Goal: Information Seeking & Learning: Learn about a topic

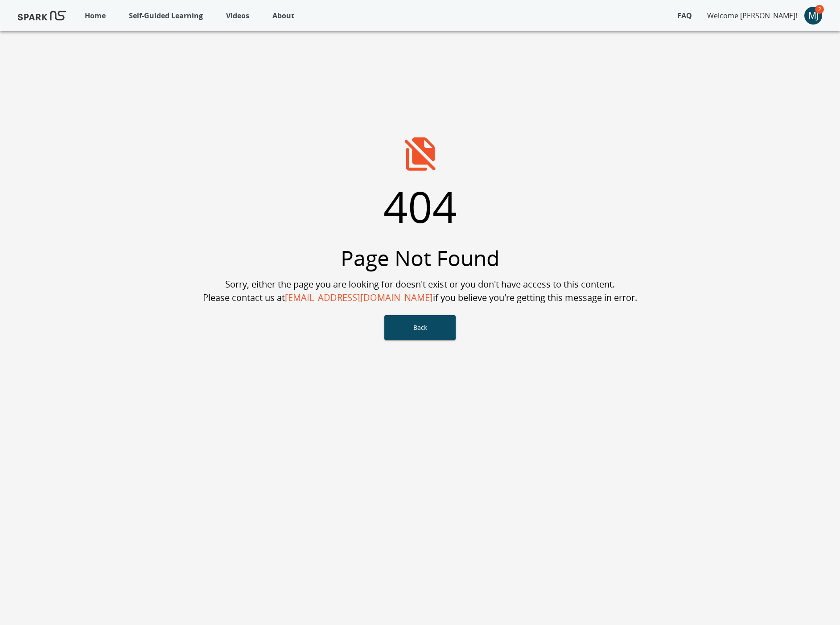
click at [156, 22] on button "Self-Guided Learning" at bounding box center [165, 16] width 83 height 20
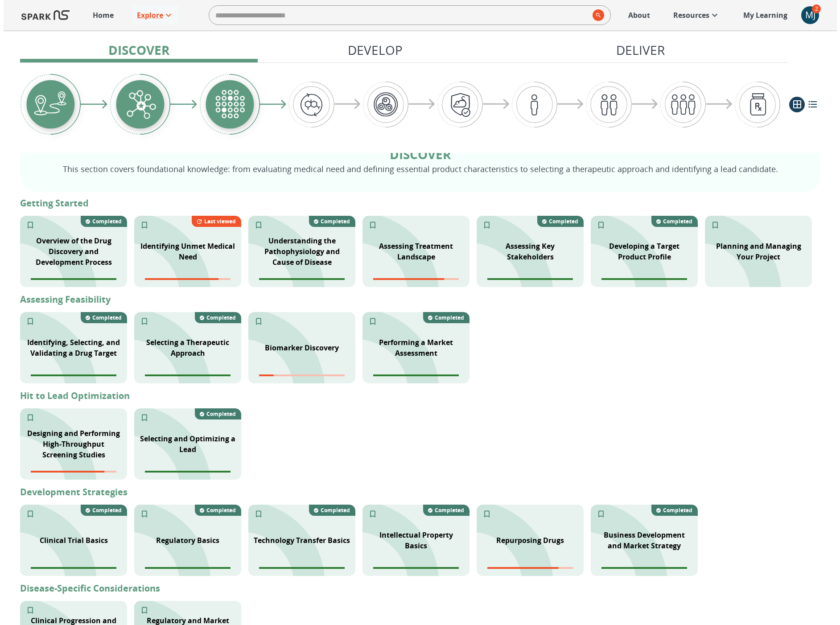
scroll to position [110, 0]
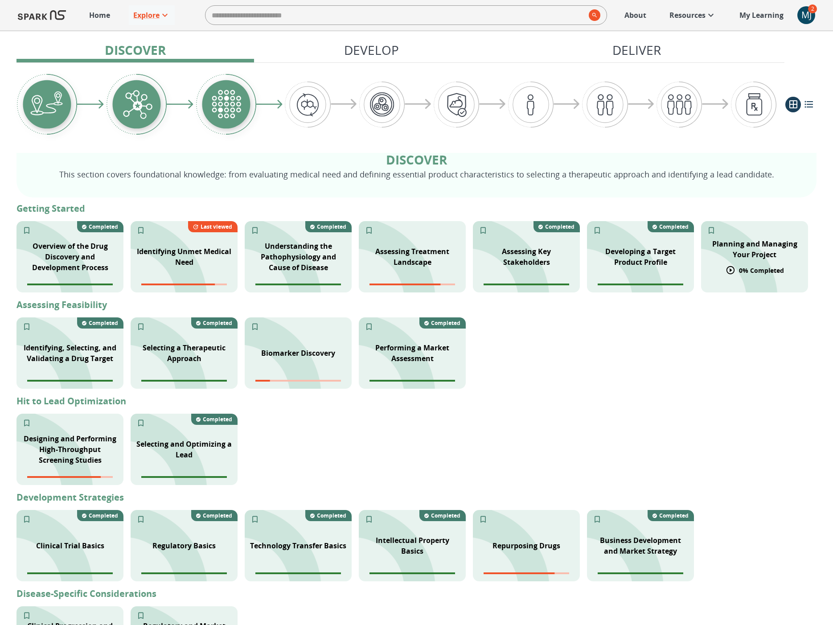
click at [778, 255] on p "Planning and Managing Your Project" at bounding box center [754, 248] width 96 height 21
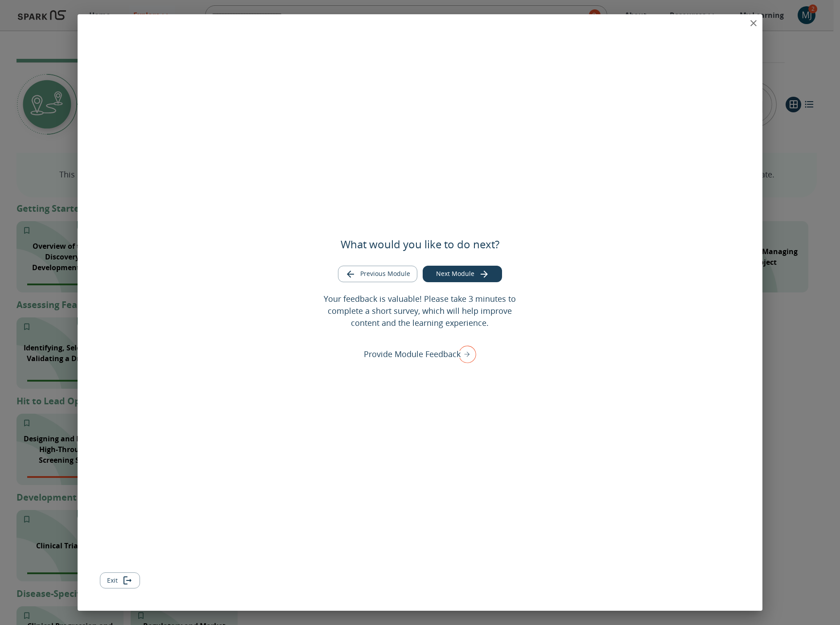
click at [750, 26] on icon "close" at bounding box center [753, 23] width 11 height 11
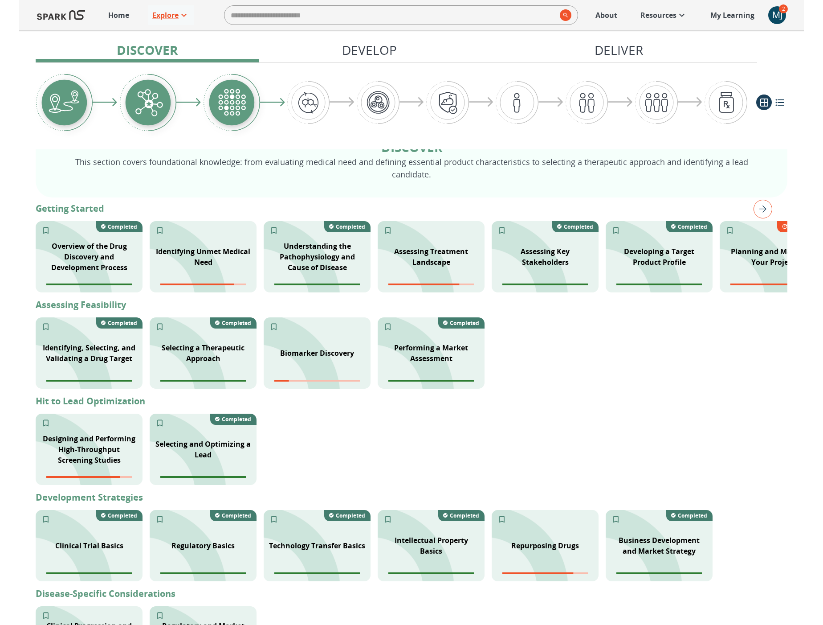
scroll to position [122, 0]
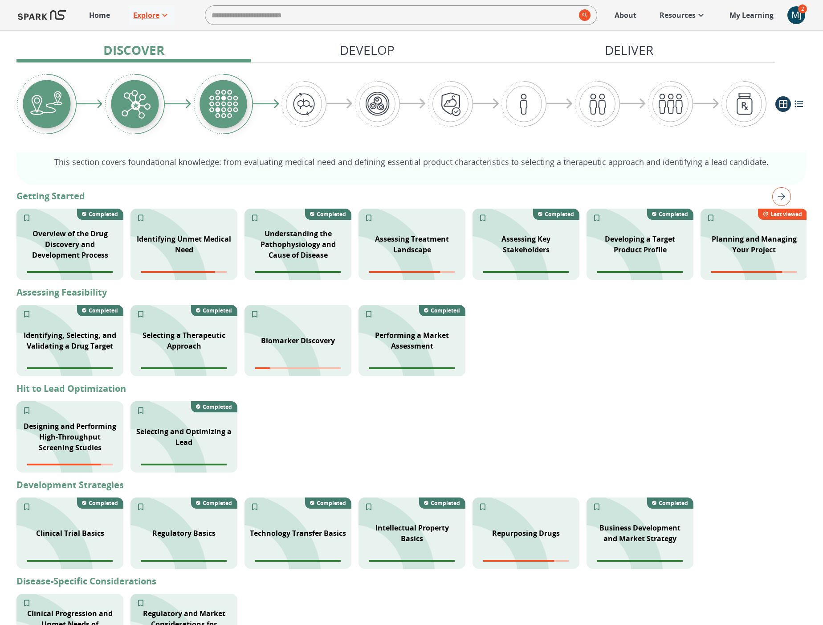
click at [105, 13] on p "Home" at bounding box center [99, 15] width 21 height 11
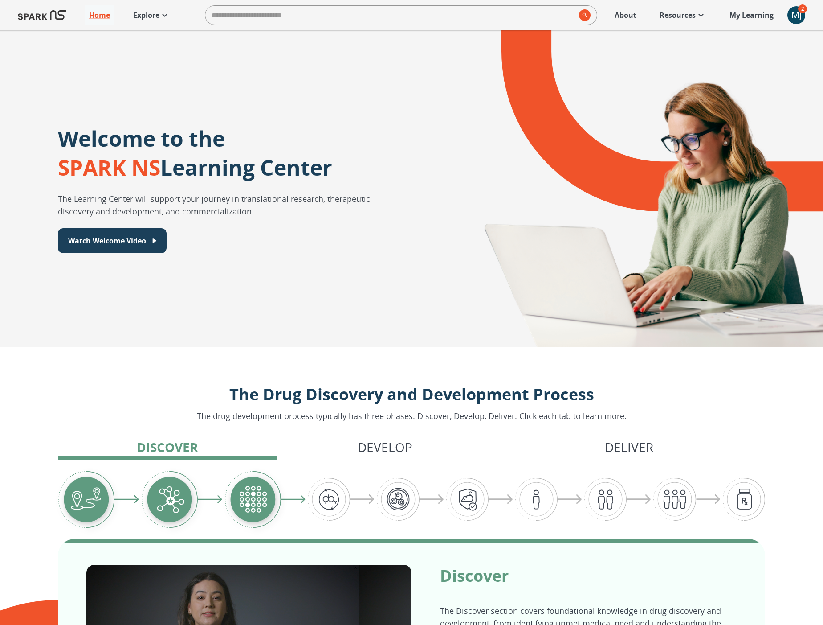
click at [150, 20] on link "Explore" at bounding box center [152, 15] width 46 height 20
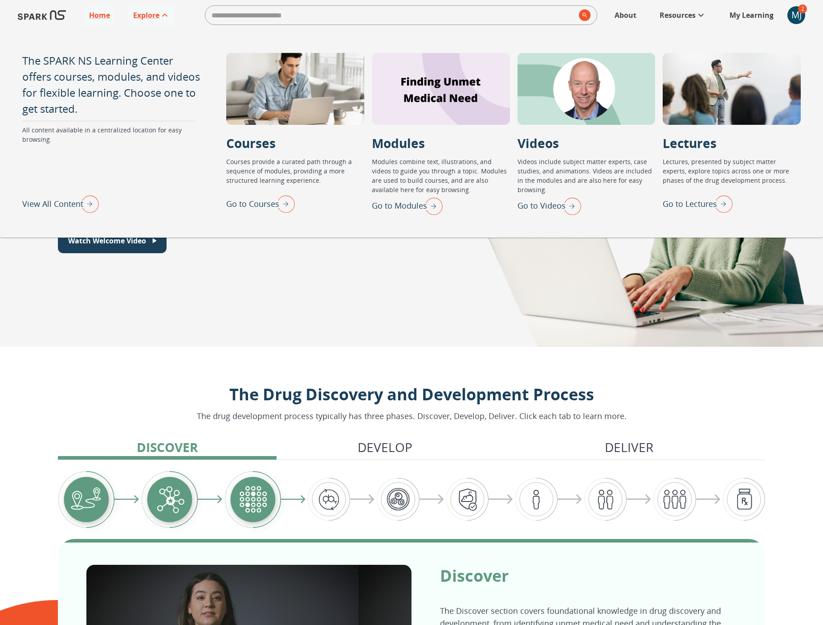
click at [694, 202] on p "Go to Lectures" at bounding box center [690, 204] width 54 height 12
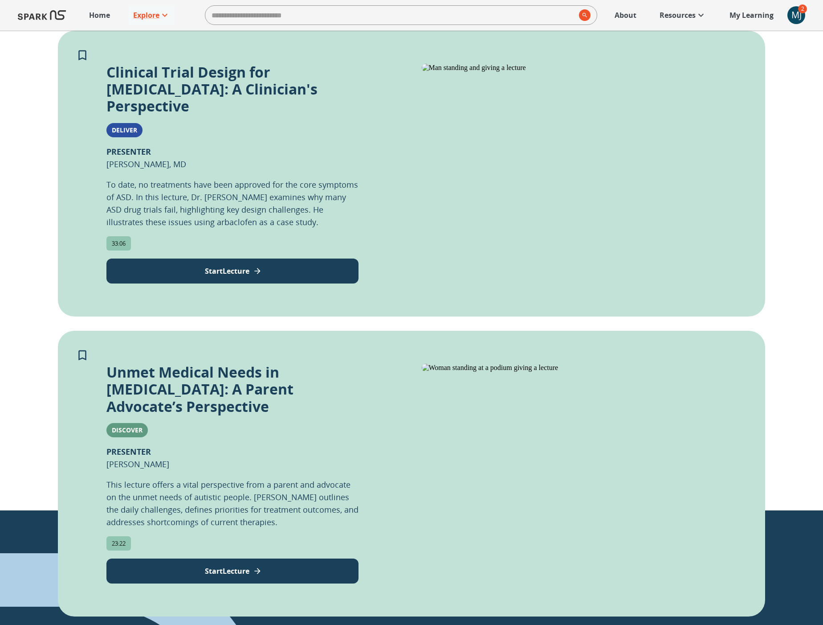
scroll to position [230, 0]
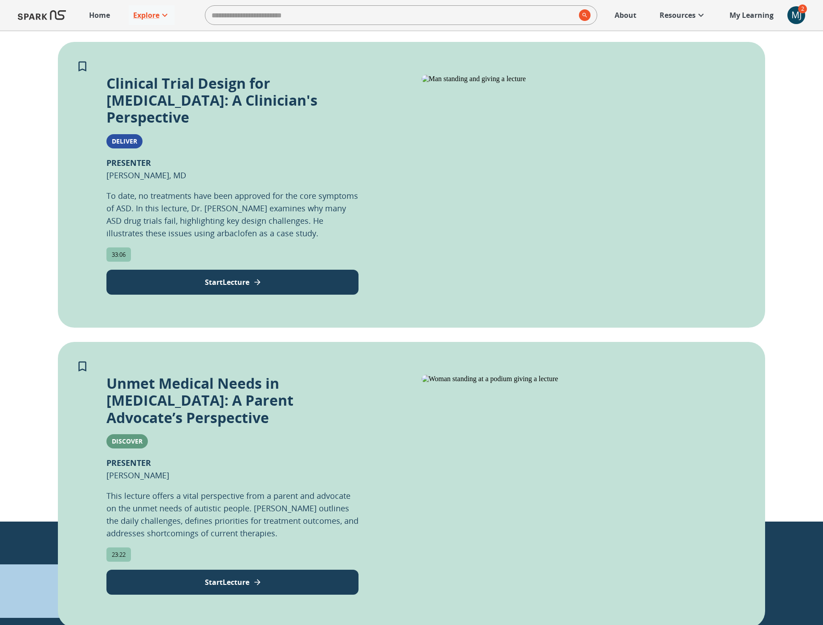
click at [209, 489] on p "This lecture offers a vital perspective from a parent and advocate on the unmet…" at bounding box center [233, 514] width 252 height 50
drag, startPoint x: 198, startPoint y: 472, endPoint x: 236, endPoint y: 473, distance: 37.5
click at [236, 489] on p "This lecture offers a vital perspective from a parent and advocate on the unmet…" at bounding box center [233, 514] width 252 height 50
click at [182, 489] on p "This lecture offers a vital perspective from a parent and advocate on the unmet…" at bounding box center [233, 514] width 252 height 50
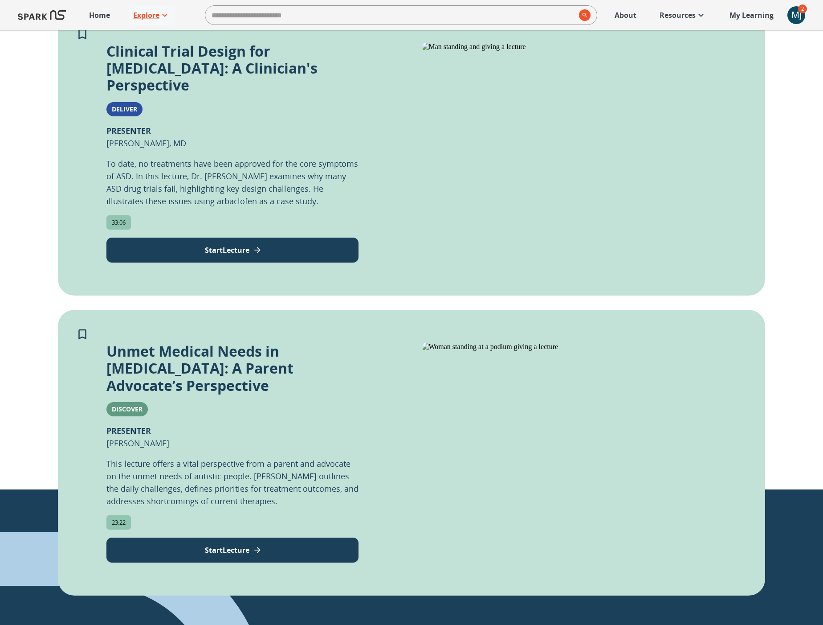
scroll to position [342, 0]
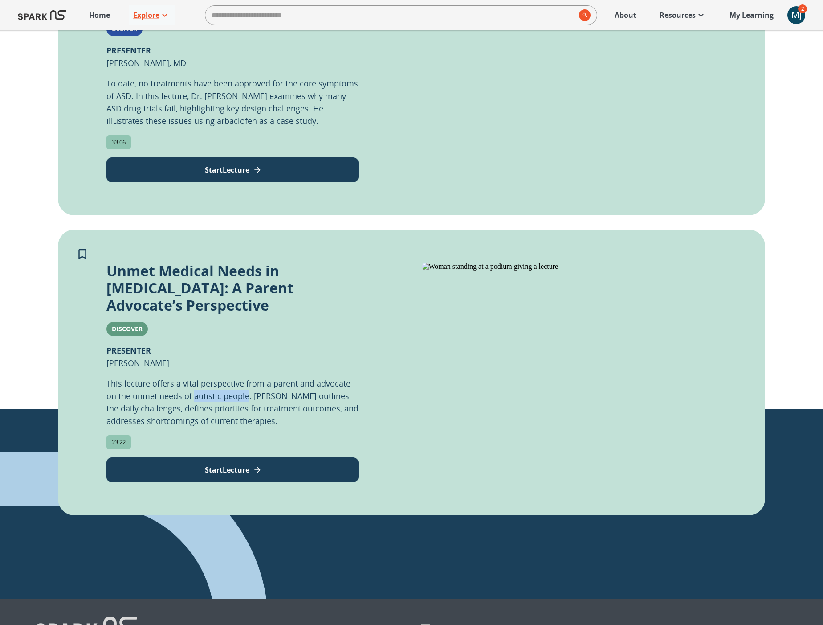
drag, startPoint x: 194, startPoint y: 361, endPoint x: 250, endPoint y: 361, distance: 55.7
click at [247, 377] on p "This lecture offers a vital perspective from a parent and advocate on the unmet…" at bounding box center [233, 402] width 252 height 50
click at [246, 323] on div "Unmet Medical Needs in [MEDICAL_DATA]: A Parent Advocate’s Perspective Discover…" at bounding box center [233, 372] width 252 height 220
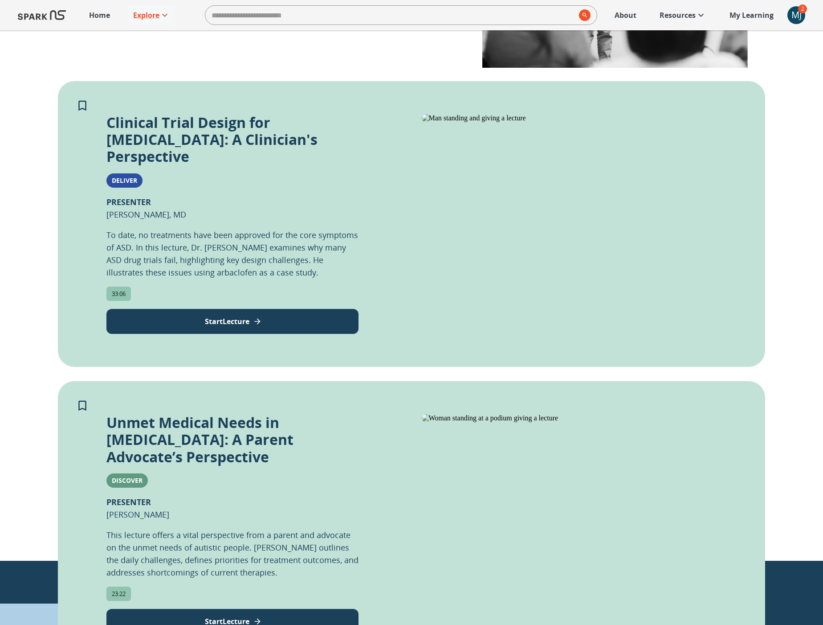
scroll to position [0, 0]
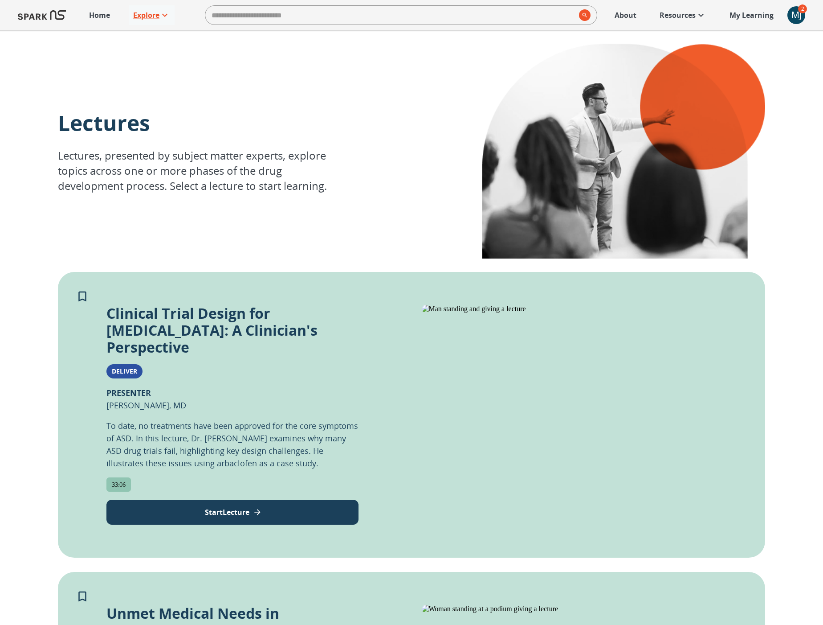
click at [796, 18] on div "MJ" at bounding box center [797, 15] width 18 height 18
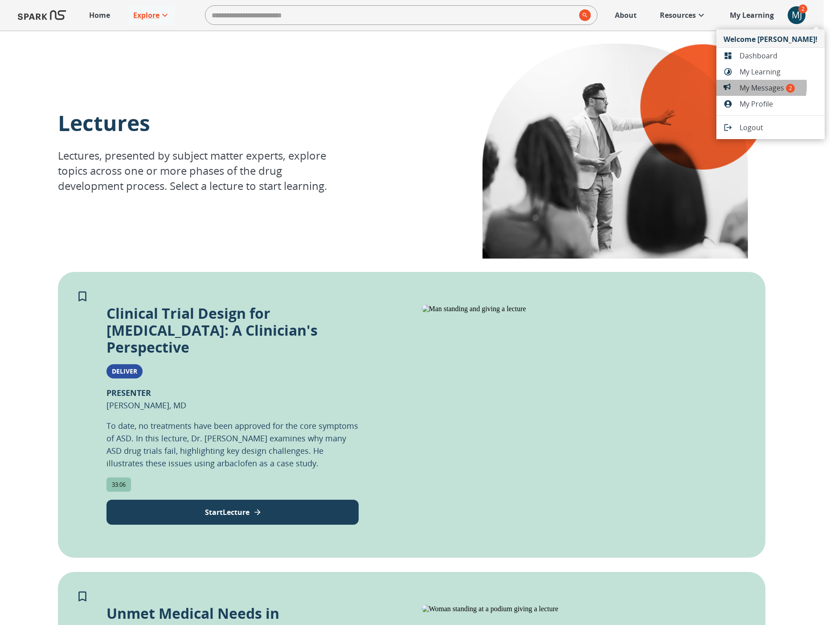
click at [750, 86] on span "My Messages 2" at bounding box center [779, 87] width 78 height 11
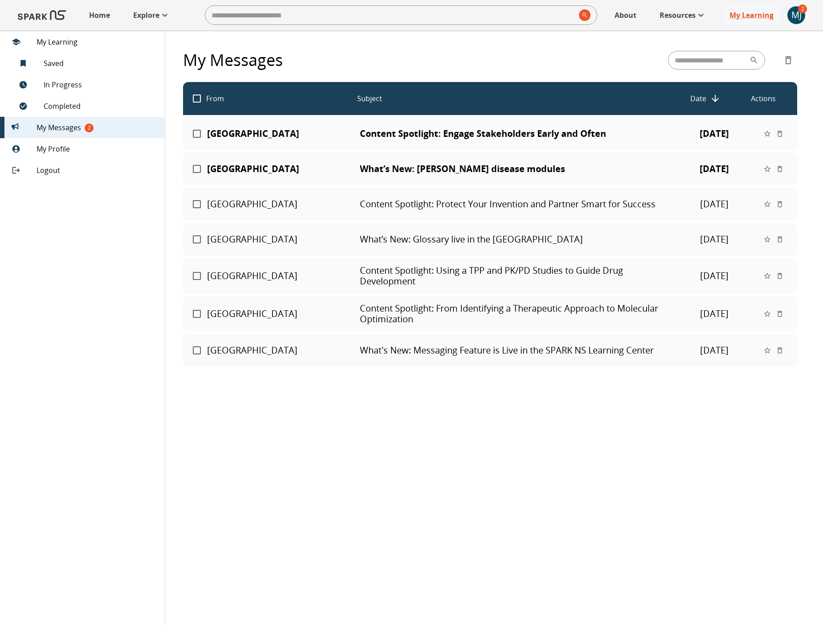
click at [379, 170] on p "What’s New: [PERSON_NAME] disease modules" at bounding box center [514, 169] width 308 height 11
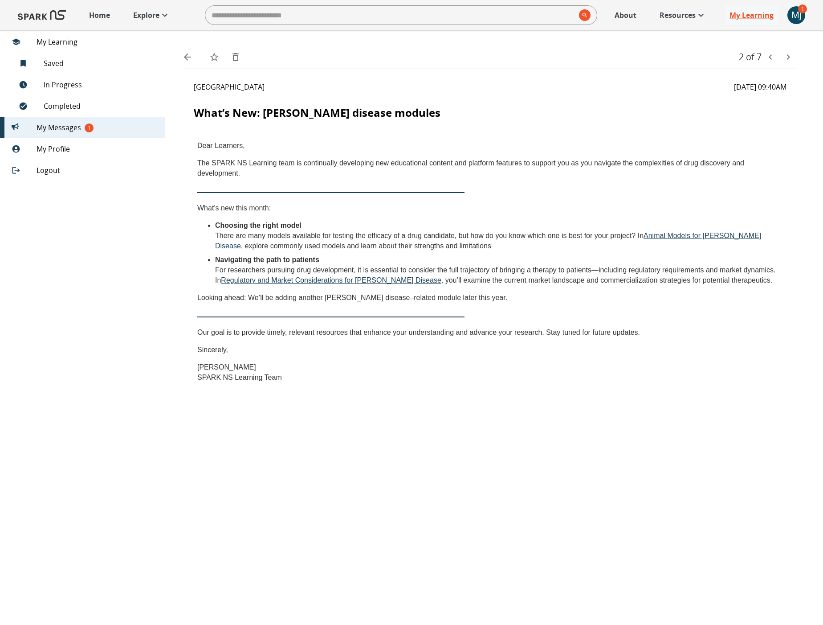
click at [81, 126] on span "My Messages 1" at bounding box center [97, 127] width 121 height 11
click at [127, 132] on span "My Messages 1" at bounding box center [97, 127] width 121 height 11
click at [69, 131] on span "My Messages 1" at bounding box center [97, 127] width 121 height 11
click at [190, 53] on icon "back" at bounding box center [187, 57] width 11 height 11
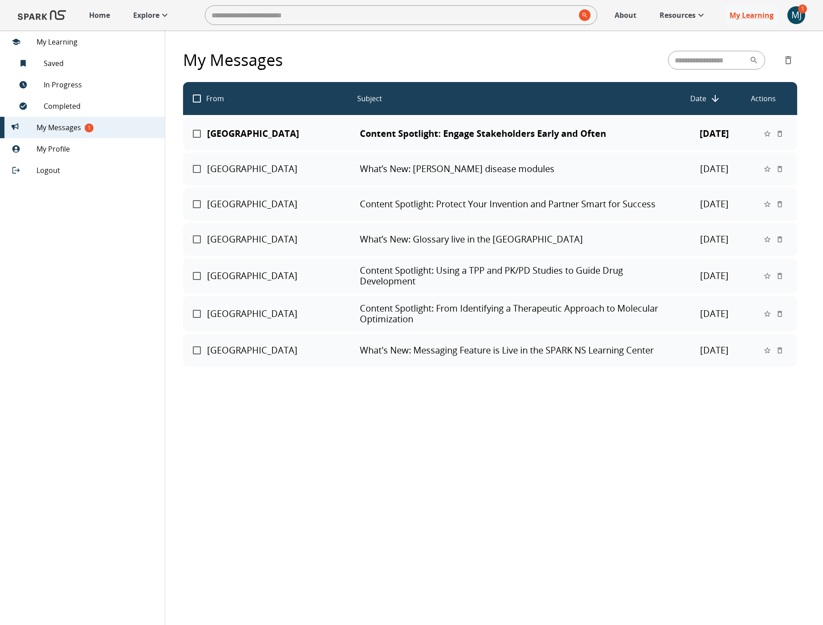
click at [389, 131] on p "Content Spotlight: Engage Stakeholders Early and Often" at bounding box center [514, 133] width 308 height 11
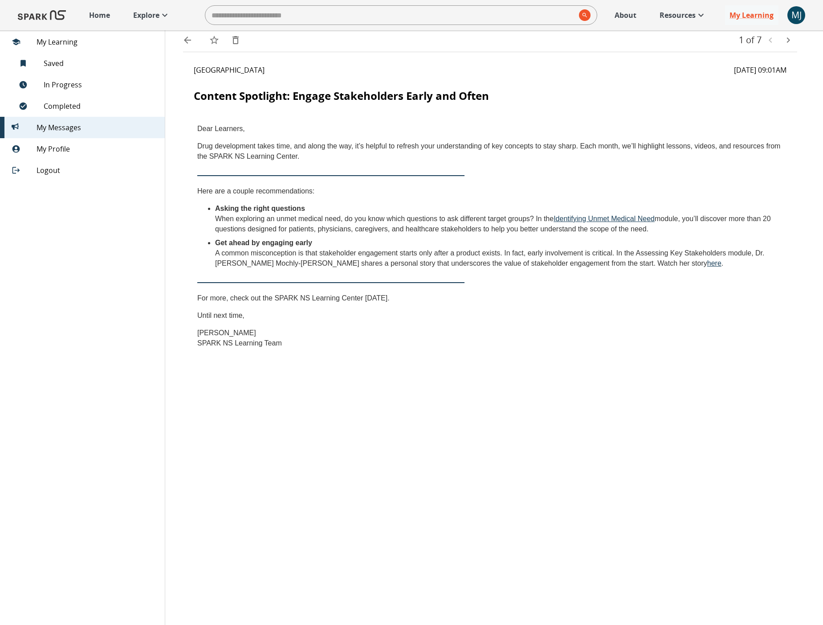
scroll to position [23, 0]
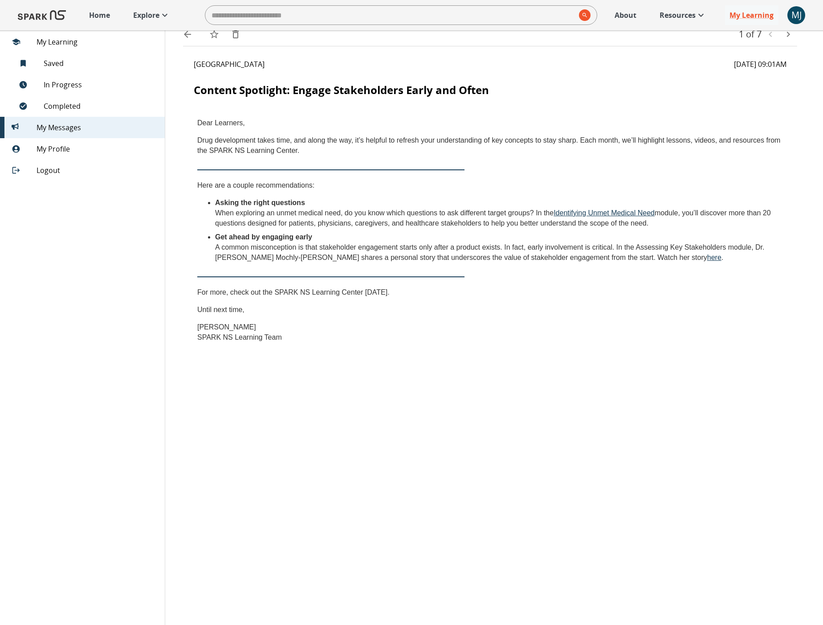
click at [707, 258] on link "here" at bounding box center [714, 258] width 14 height 8
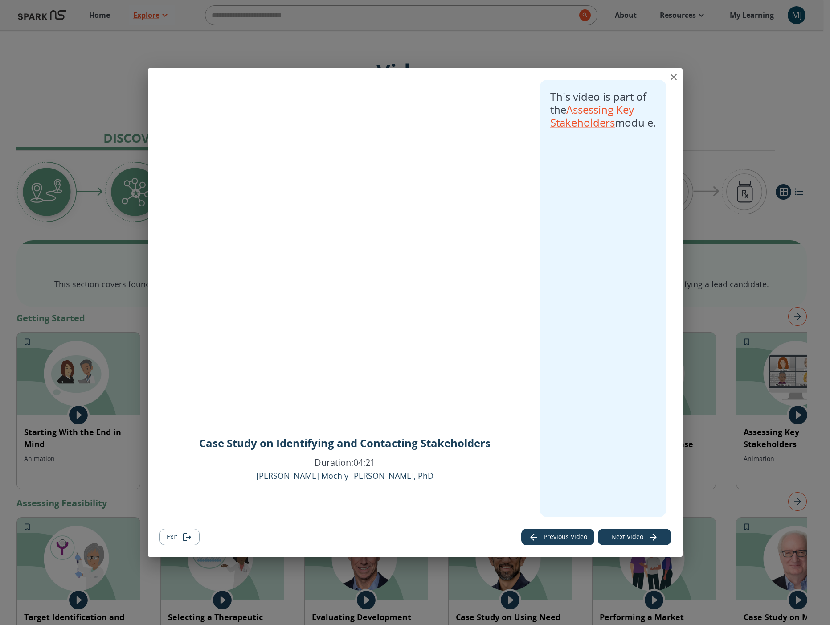
click at [672, 74] on icon "close" at bounding box center [673, 77] width 11 height 11
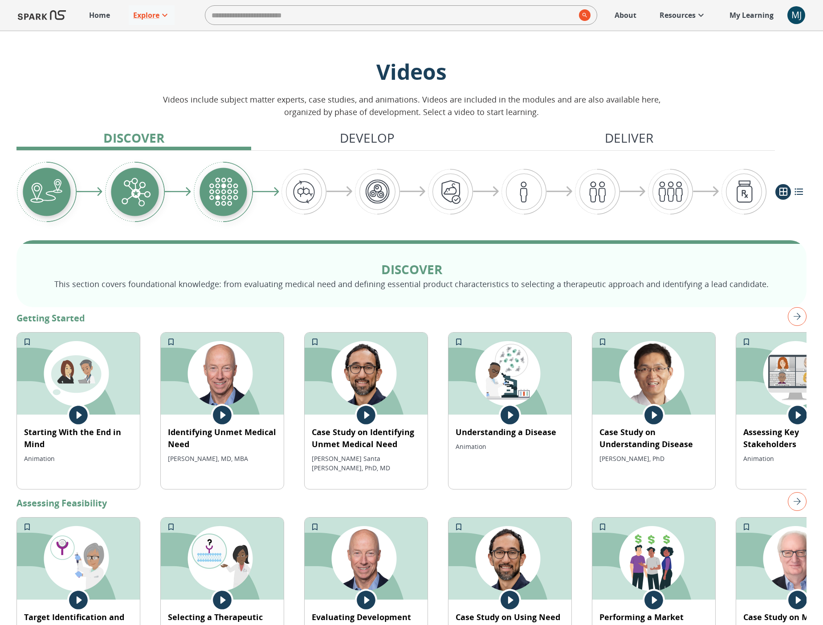
scroll to position [5, 0]
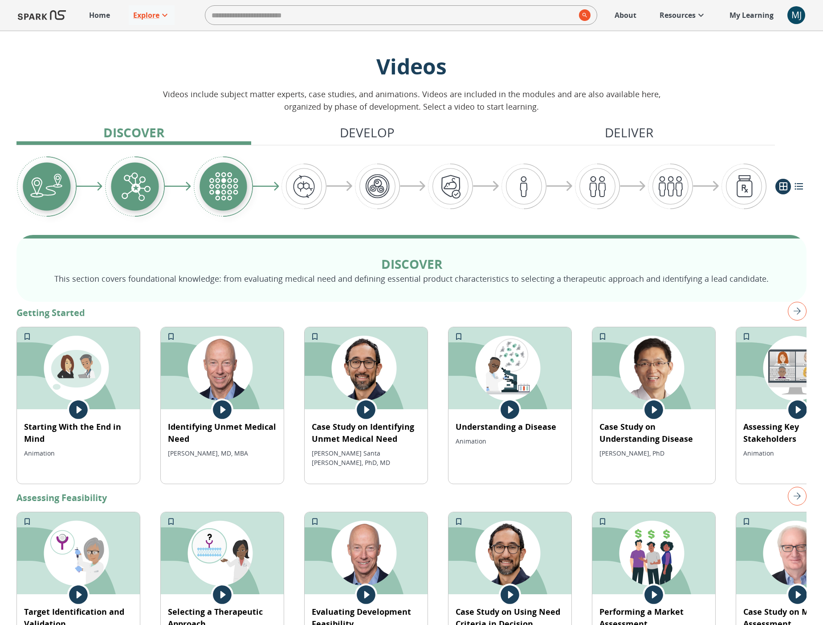
click at [737, 14] on p "My Learning" at bounding box center [752, 15] width 44 height 11
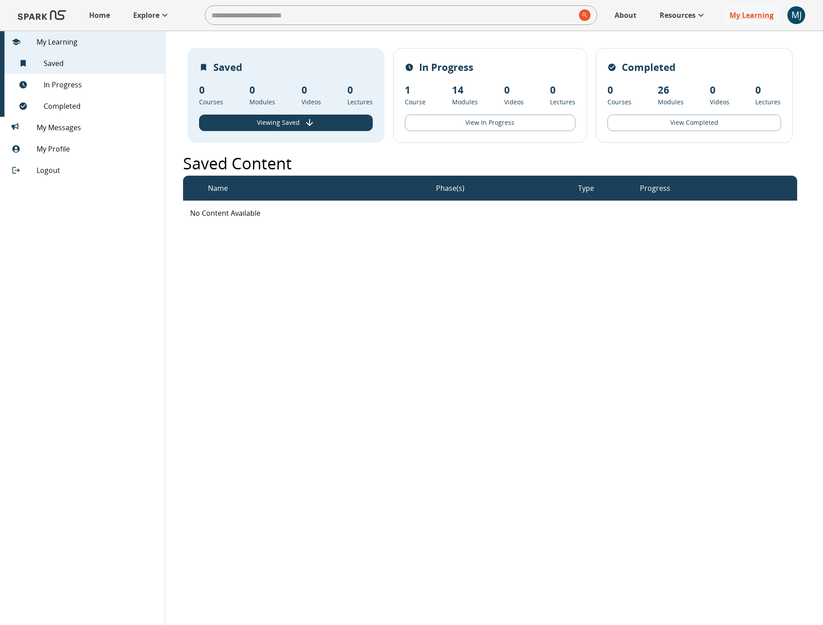
scroll to position [12, 0]
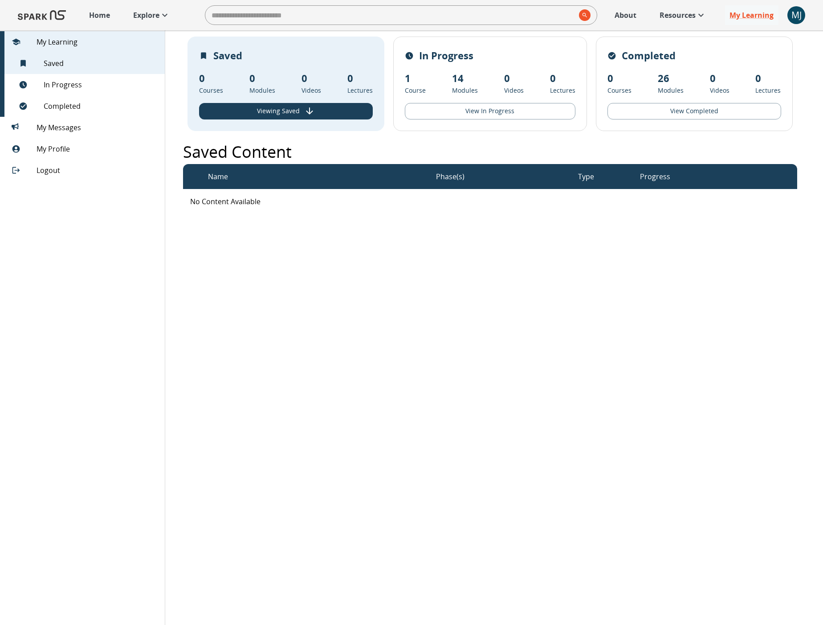
click at [154, 15] on p "Explore" at bounding box center [146, 15] width 26 height 11
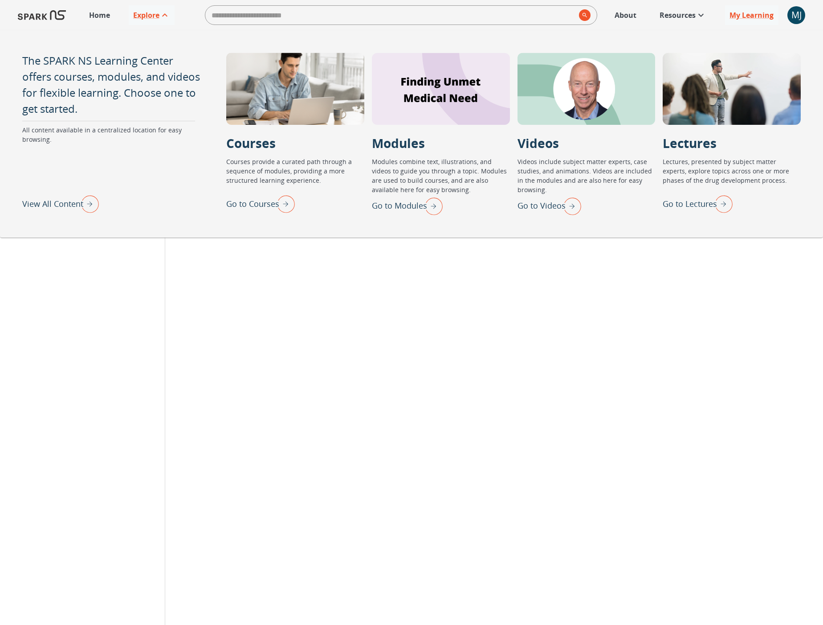
click at [686, 208] on p "Go to Lectures" at bounding box center [690, 204] width 54 height 12
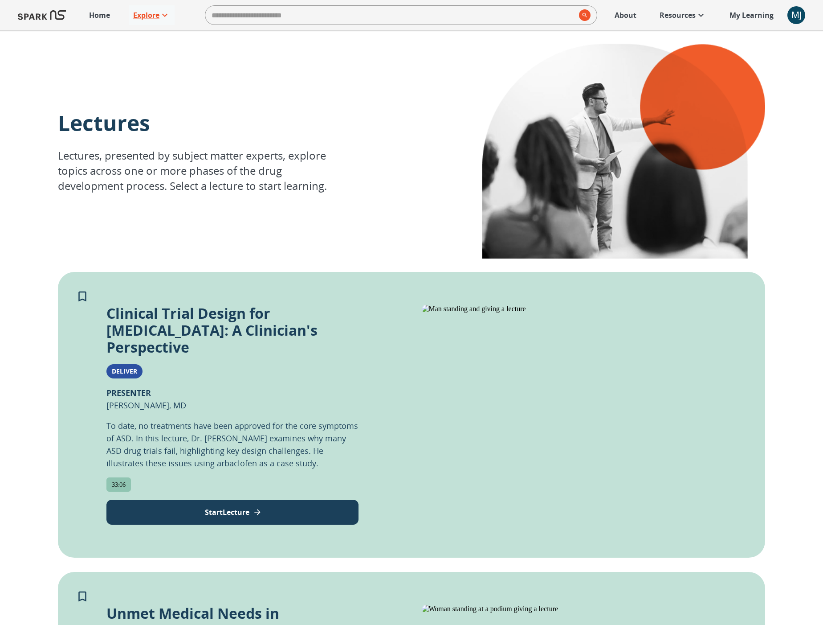
scroll to position [214, 0]
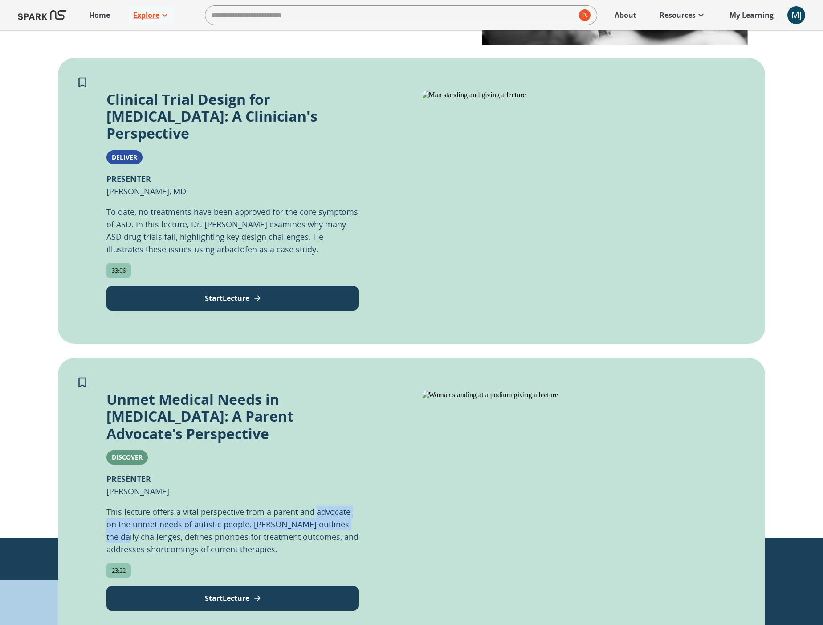
drag, startPoint x: 315, startPoint y: 477, endPoint x: 358, endPoint y: 486, distance: 44.0
click at [358, 505] on p "This lecture offers a vital perspective from a parent and advocate on the unmet…" at bounding box center [233, 530] width 252 height 50
drag, startPoint x: 164, startPoint y: 489, endPoint x: 185, endPoint y: 491, distance: 21.1
click at [166, 505] on p "This lecture offers a vital perspective from a parent and advocate on the unmet…" at bounding box center [233, 530] width 252 height 50
drag, startPoint x: 252, startPoint y: 492, endPoint x: 194, endPoint y: 493, distance: 58.4
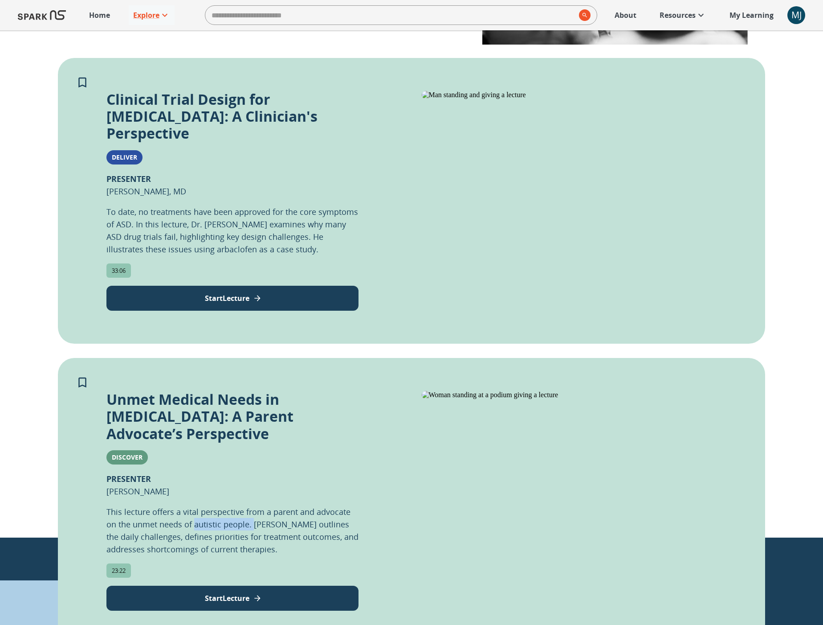
click at [194, 505] on p "This lecture offers a vital perspective from a parent and advocate on the unmet…" at bounding box center [233, 530] width 252 height 50
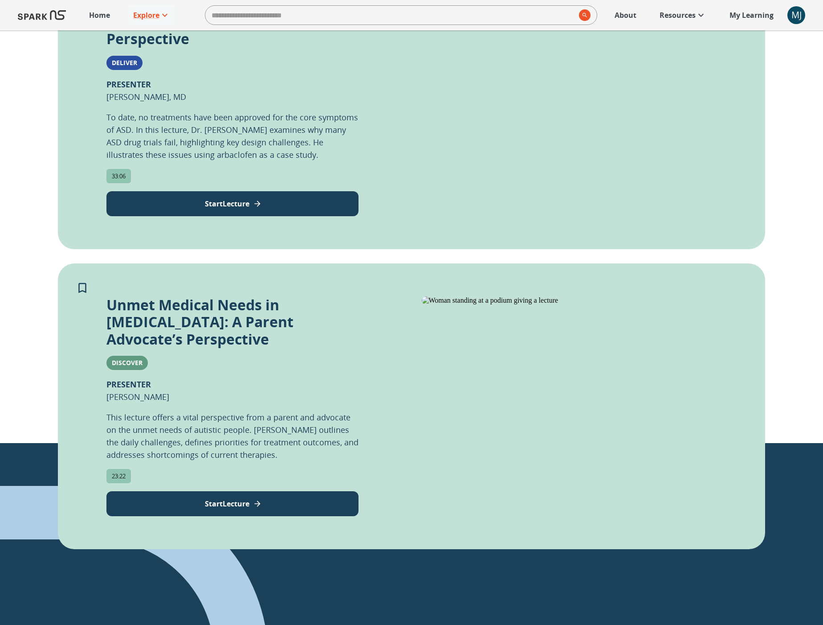
scroll to position [342, 0]
